Goal: Task Accomplishment & Management: Manage account settings

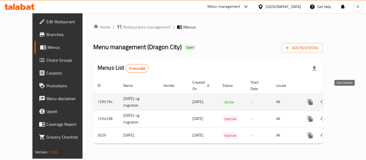
click at [345, 99] on icon "enhanced table" at bounding box center [348, 102] width 6 height 6
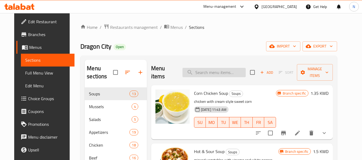
click at [214, 68] on div "Menu items Add Sort Manage items" at bounding box center [241, 72] width 181 height 25
click at [214, 68] on input "search" at bounding box center [213, 72] width 63 height 9
paste input "Dynamatic Shrimp"
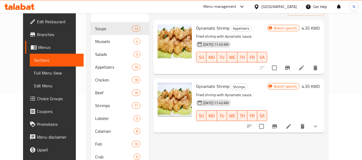
scroll to position [66, 0]
type input "Dynamatic Shrimp"
click at [291, 123] on icon at bounding box center [288, 126] width 6 height 6
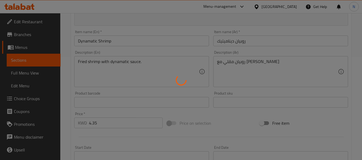
type input "اختيارك ل"
type input "1"
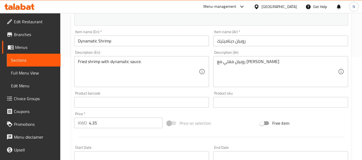
scroll to position [234, 0]
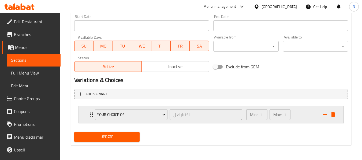
click at [293, 118] on div "Min: 1 ​ Max: 1 ​" at bounding box center [281, 114] width 77 height 17
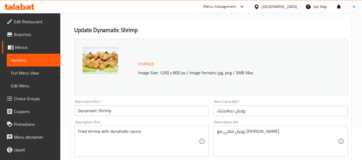
scroll to position [0, 0]
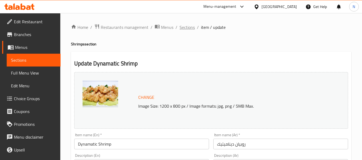
click at [189, 28] on span "Sections" at bounding box center [186, 27] width 15 height 6
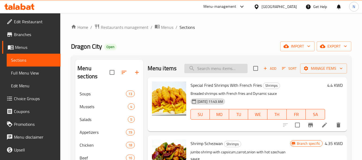
click at [219, 71] on input "search" at bounding box center [215, 68] width 63 height 9
paste input "Dynamatic Shrimp"
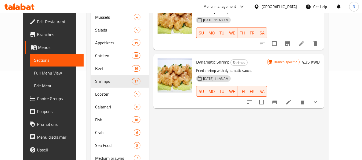
scroll to position [90, 0]
type input "Dynamatic Shrimp"
click at [291, 99] on icon at bounding box center [288, 102] width 6 height 6
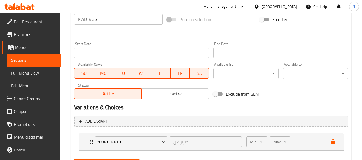
scroll to position [234, 0]
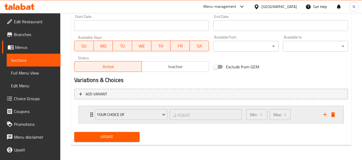
click at [298, 117] on div "Min: 1 ​ Max: 1 ​" at bounding box center [281, 114] width 77 height 17
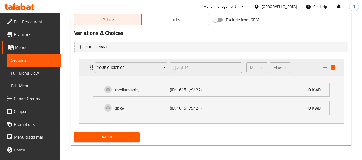
scroll to position [0, 0]
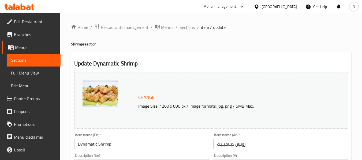
click at [182, 26] on span "Sections" at bounding box center [186, 27] width 15 height 6
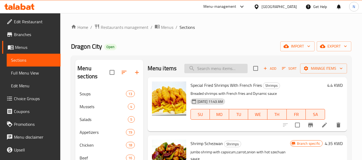
click at [233, 73] on input "search" at bounding box center [215, 68] width 63 height 9
type input "v"
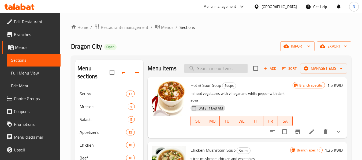
paste input "Dynamatic Shrimp"
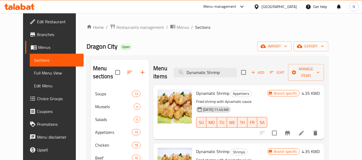
scroll to position [72, 0]
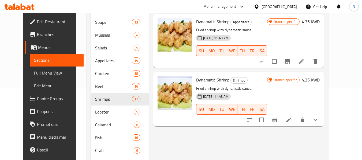
type input "Dynamatic Shrimp"
click at [309, 57] on li at bounding box center [301, 62] width 15 height 10
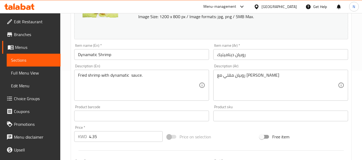
scroll to position [234, 0]
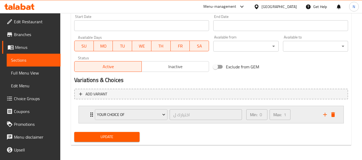
click at [308, 120] on div "Min: 0 ​ Max: 1 ​" at bounding box center [281, 114] width 77 height 17
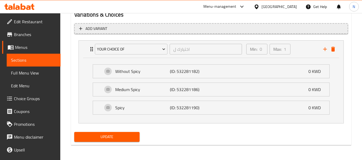
scroll to position [300, 0]
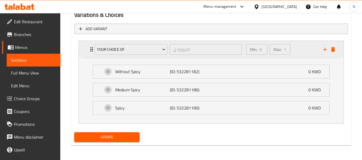
click at [86, 50] on div "Your Choice Of اختيارك ل ​ Min: 0 ​ Max: 1 ​" at bounding box center [211, 49] width 264 height 17
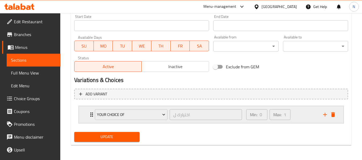
scroll to position [234, 0]
click at [302, 111] on div "Min: 0 ​ Max: 1 ​" at bounding box center [281, 114] width 77 height 17
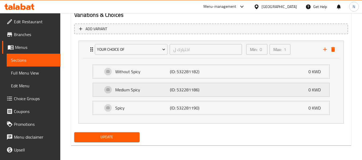
scroll to position [300, 0]
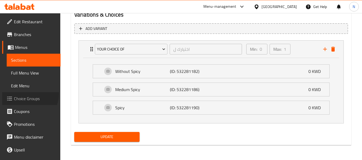
click at [28, 94] on link "Choice Groups" at bounding box center [31, 98] width 58 height 13
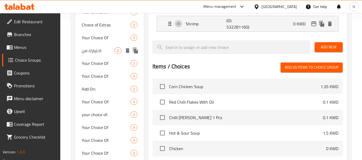
scroll to position [145, 0]
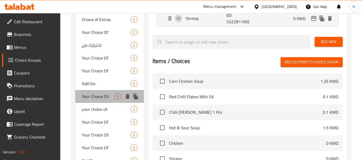
click at [102, 94] on span "Your Choice Of:" at bounding box center [98, 96] width 33 height 6
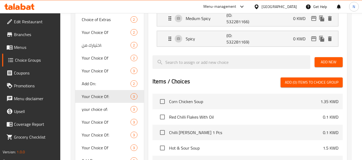
type input "إختيارك من:"
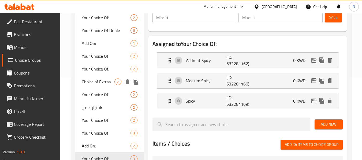
scroll to position [107, 0]
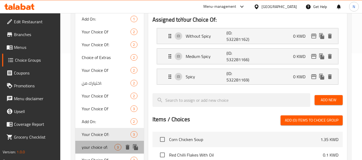
click at [92, 146] on span "your choice of:" at bounding box center [98, 147] width 33 height 6
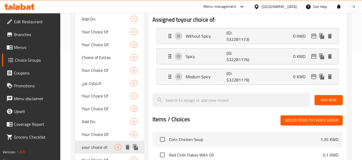
type input "your choice of:"
type input "اختيارك ل:"
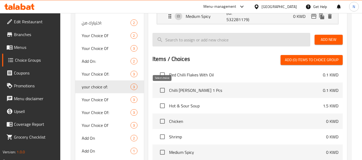
scroll to position [20, 0]
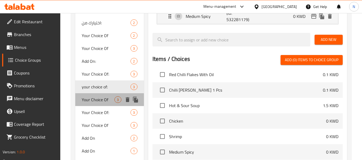
click at [101, 100] on span "Your Choice Of" at bounding box center [98, 100] width 33 height 6
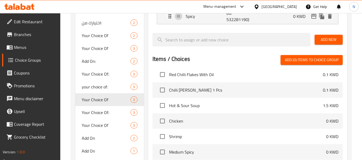
type input "Your Choice Of"
type input "اختيارك ل"
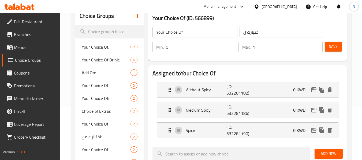
scroll to position [54, 0]
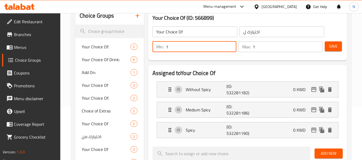
type input "1"
click at [229, 44] on input "1" at bounding box center [201, 46] width 71 height 11
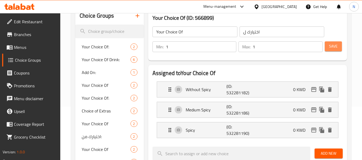
click at [329, 45] on span "Save" at bounding box center [333, 46] width 9 height 7
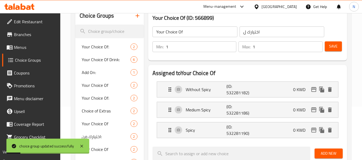
click at [16, 49] on span "Menus" at bounding box center [35, 47] width 42 height 6
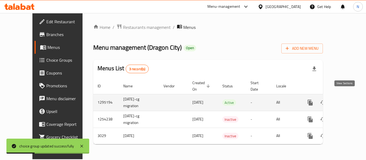
click at [342, 96] on link "enhanced table" at bounding box center [348, 102] width 13 height 13
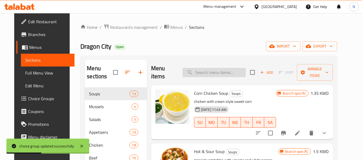
click at [208, 72] on input "search" at bounding box center [213, 72] width 63 height 9
paste input "Dynamatic Shrimp"
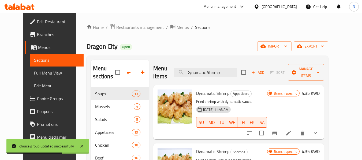
type input "Dynamatic Shrimp"
click at [296, 128] on li at bounding box center [288, 133] width 15 height 10
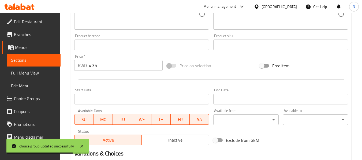
type input "1"
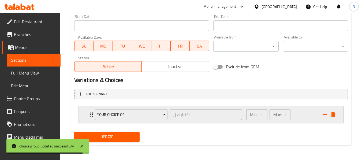
click at [301, 113] on div "Min: 1 ​ Max: 1 ​" at bounding box center [281, 114] width 77 height 17
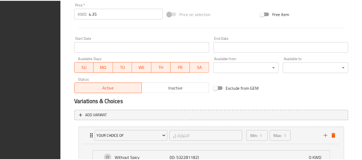
scroll to position [300, 0]
